Goal: Find specific page/section: Find specific page/section

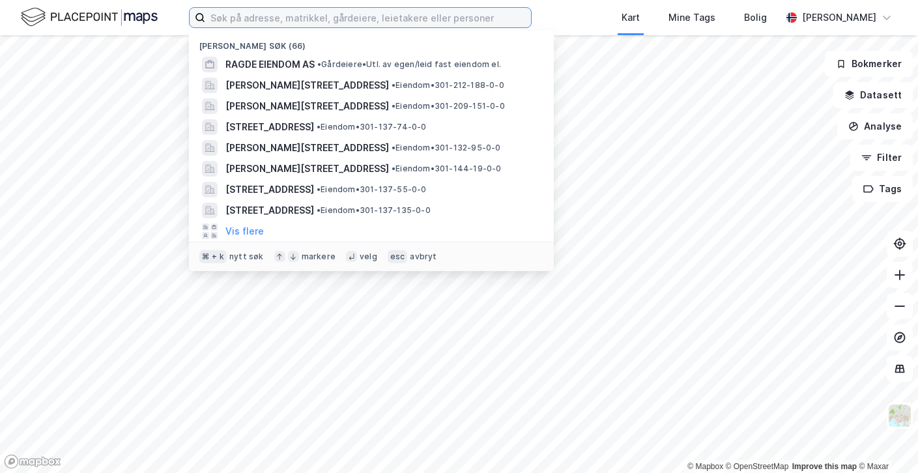
click at [230, 18] on input at bounding box center [368, 18] width 326 height 20
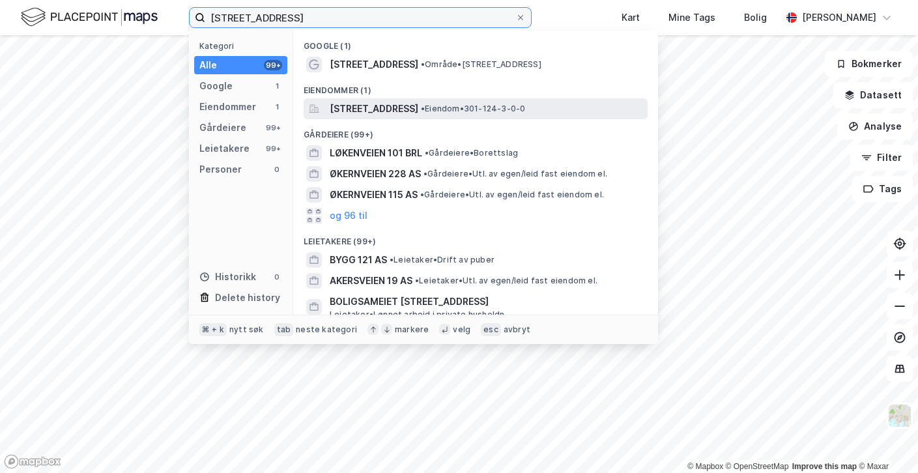
type input "[STREET_ADDRESS]"
click at [355, 105] on span "[STREET_ADDRESS]" at bounding box center [374, 109] width 89 height 16
